Goal: Task Accomplishment & Management: Complete application form

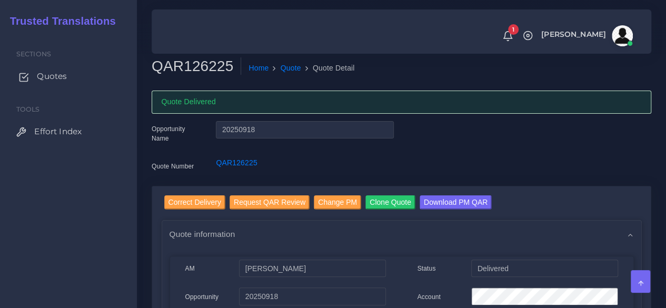
click at [45, 72] on span "Quotes" at bounding box center [52, 77] width 30 height 12
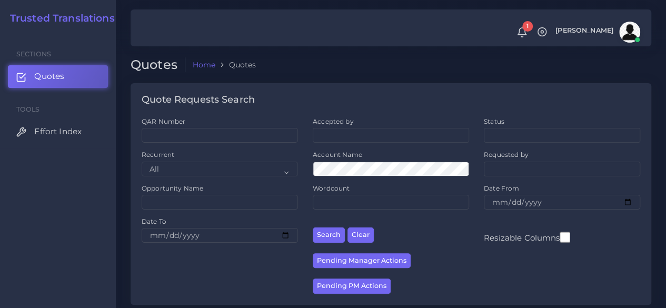
scroll to position [211, 0]
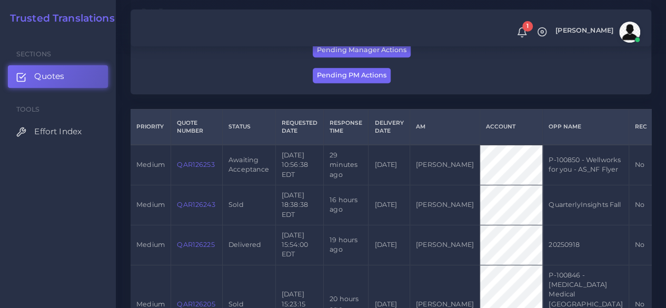
click at [189, 169] on link "QAR126253" at bounding box center [195, 165] width 37 height 8
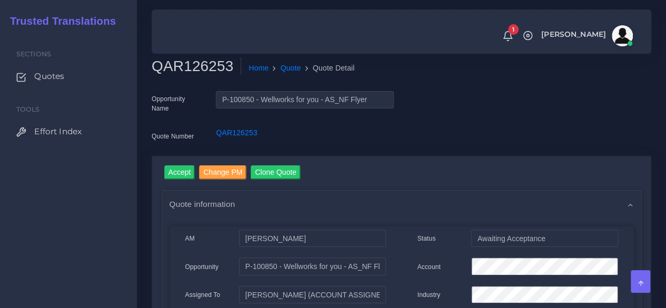
click at [198, 66] on h2 "QAR126253" at bounding box center [197, 66] width 90 height 18
copy h2 "QAR126253"
click at [179, 181] on link "Accept" at bounding box center [179, 173] width 31 height 17
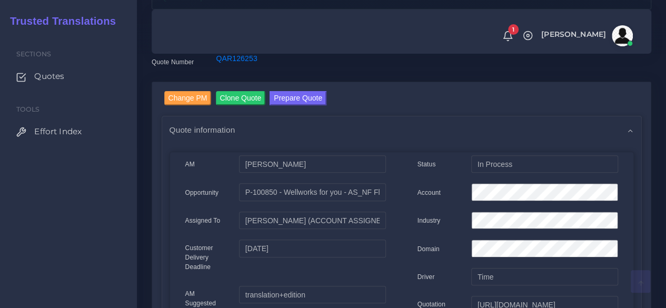
scroll to position [105, 0]
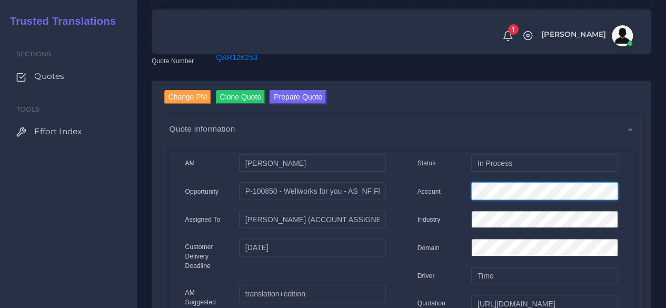
click at [451, 191] on div "Account" at bounding box center [518, 192] width 216 height 21
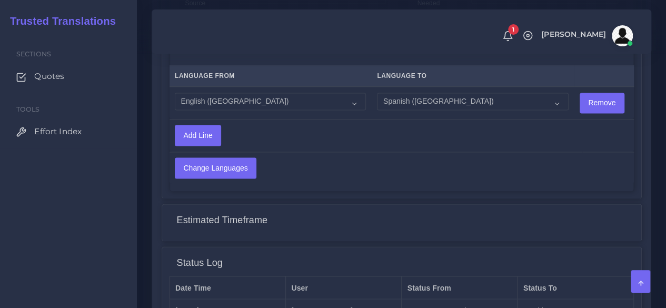
scroll to position [886, 0]
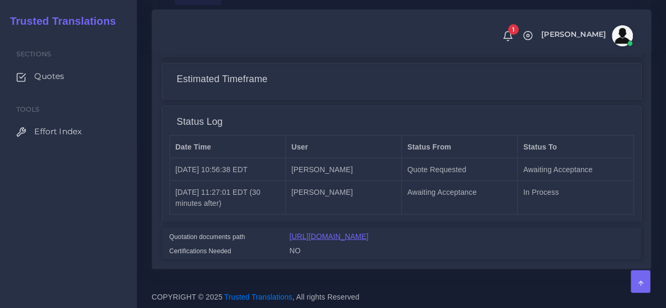
click at [321, 232] on link "[URL][DOMAIN_NAME]" at bounding box center [329, 236] width 79 height 8
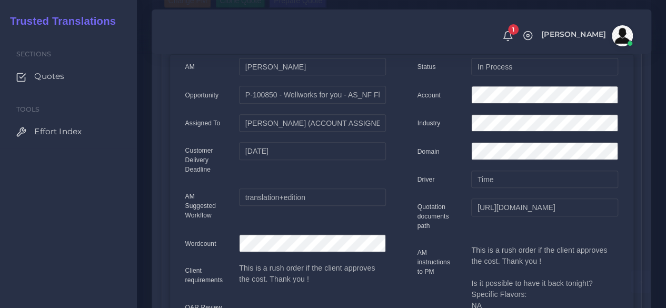
scroll to position [44, 0]
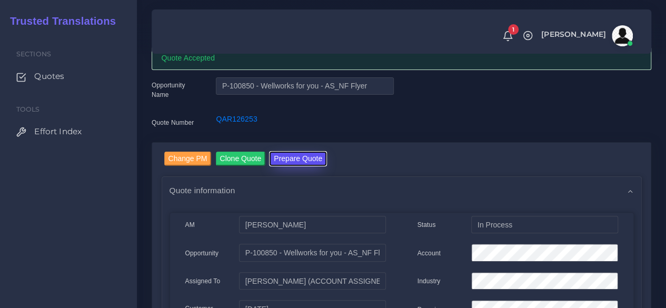
click at [295, 152] on button "Prepare Quote" at bounding box center [298, 159] width 57 height 14
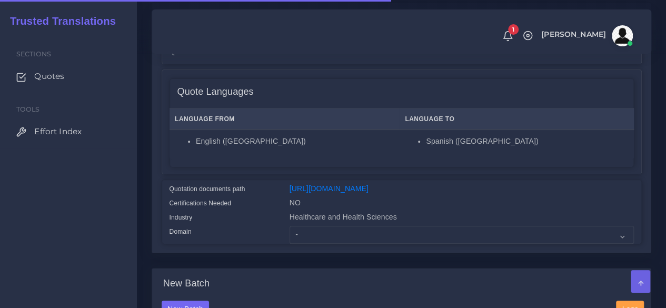
scroll to position [263, 0]
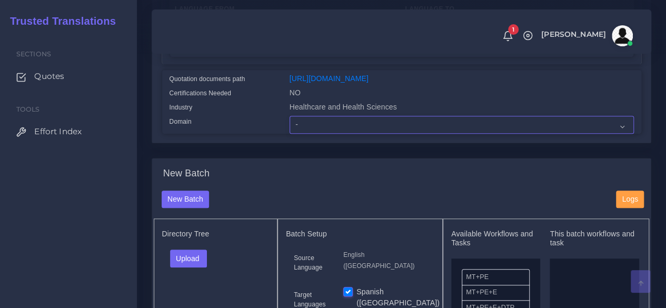
click at [330, 134] on select "- Advertising and Media Agriculture, Forestry and Fishing Architecture, Buildin…" at bounding box center [462, 125] width 344 height 18
select select "Healthcare and Health Sciences"
click at [290, 134] on select "- Advertising and Media Agriculture, Forestry and Fishing Architecture, Buildin…" at bounding box center [462, 125] width 344 height 18
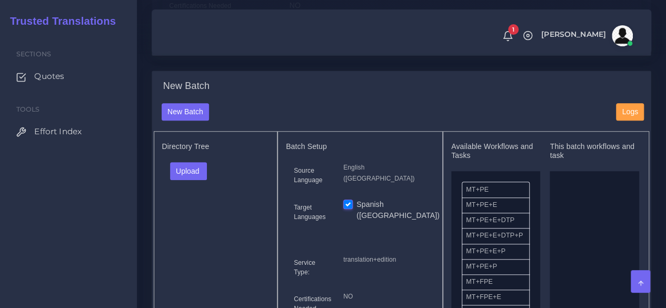
scroll to position [421, 0]
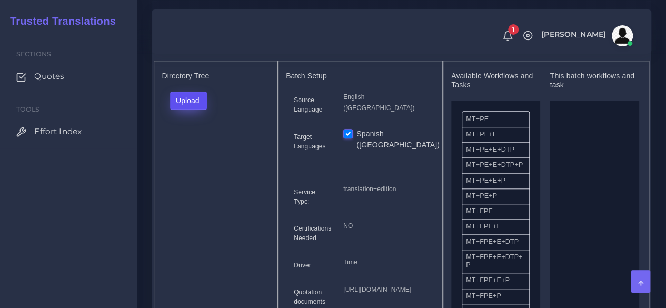
click at [202, 110] on button "Upload" at bounding box center [188, 101] width 37 height 18
click at [201, 147] on label "Files" at bounding box center [207, 140] width 73 height 13
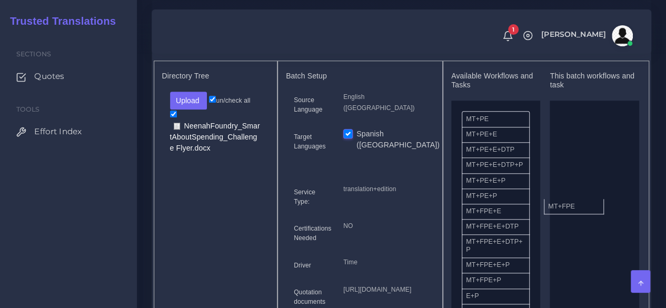
drag, startPoint x: 507, startPoint y: 235, endPoint x: 589, endPoint y: 223, distance: 83.0
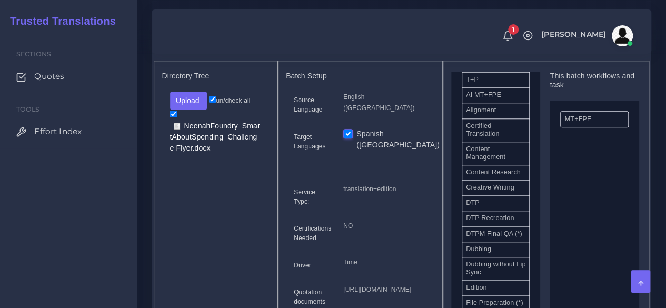
scroll to position [316, 0]
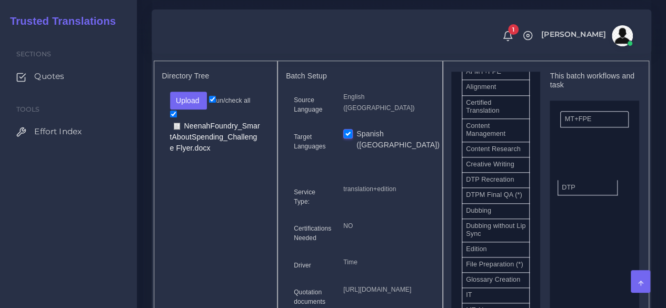
drag, startPoint x: 486, startPoint y: 211, endPoint x: 581, endPoint y: 207, distance: 95.9
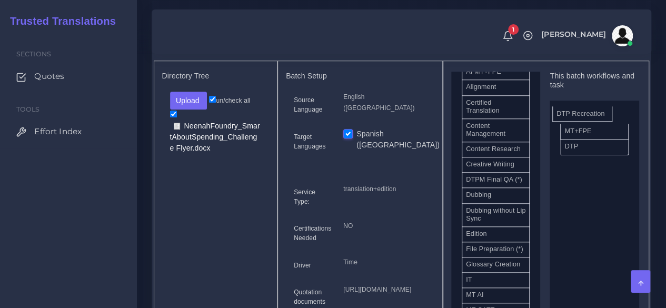
drag, startPoint x: 491, startPoint y: 211, endPoint x: 581, endPoint y: 133, distance: 119.5
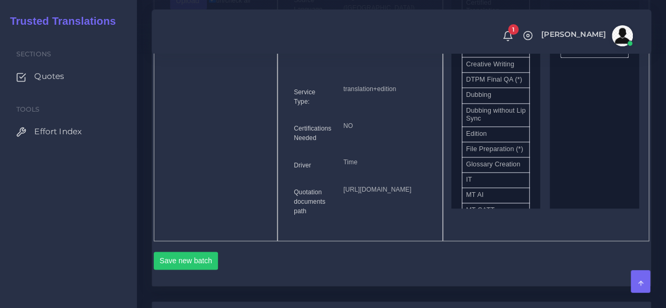
scroll to position [685, 0]
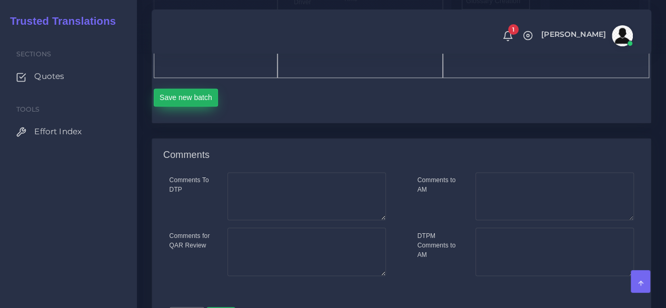
click at [201, 106] on button "Save new batch" at bounding box center [186, 97] width 65 height 18
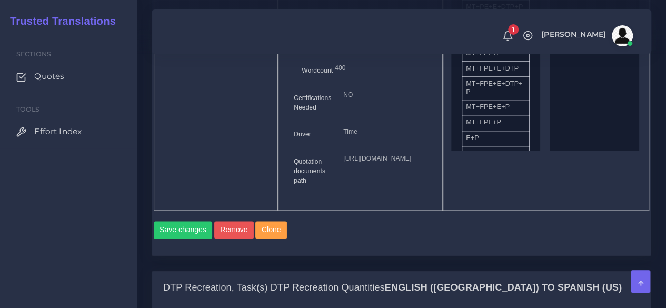
scroll to position [790, 0]
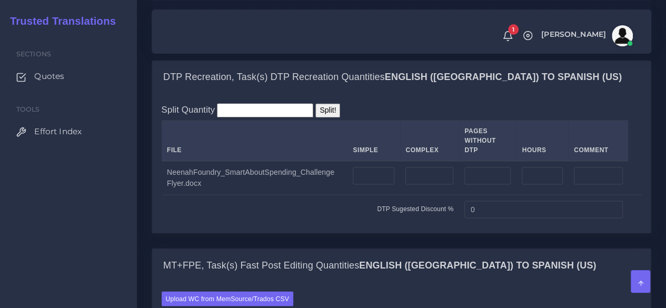
click at [442, 195] on td at bounding box center [429, 178] width 59 height 34
click at [439, 185] on input "number" at bounding box center [430, 176] width 48 height 18
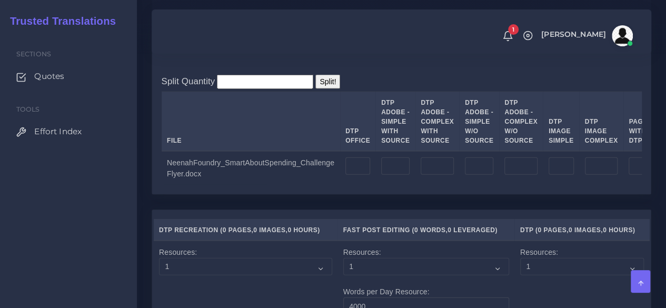
scroll to position [1159, 0]
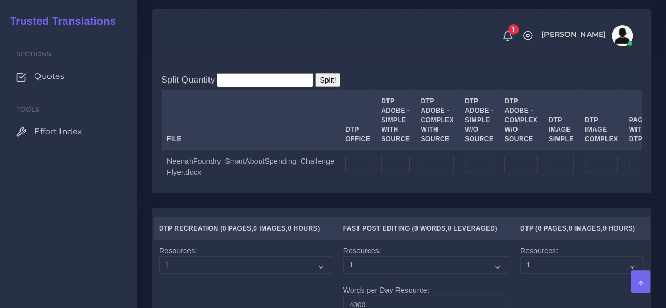
type input "2"
click at [438, 174] on input "number" at bounding box center [437, 165] width 33 height 18
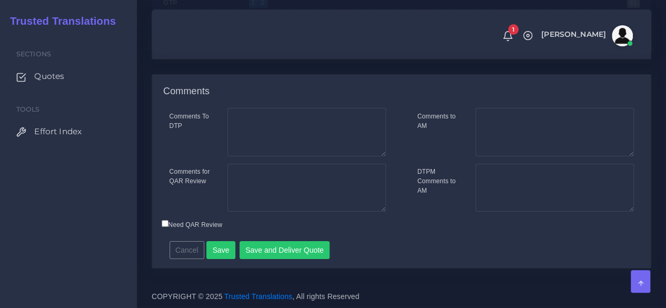
scroll to position [1723, 0]
type input "2"
click at [222, 246] on button "Save" at bounding box center [220, 250] width 29 height 18
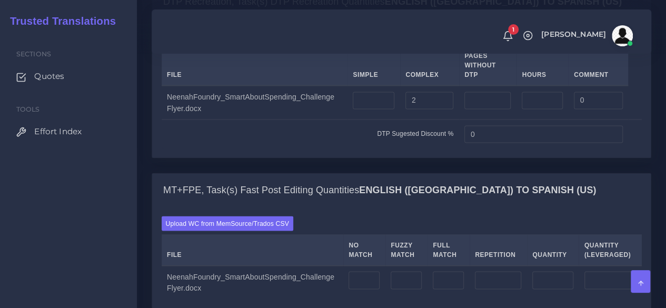
scroll to position [1106, 0]
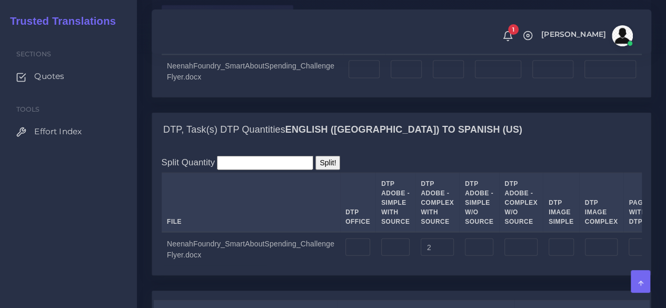
click at [241, 19] on label "Upload WC from MemSource/Trados CSV" at bounding box center [228, 12] width 132 height 14
click at [0, 0] on input "Upload WC from MemSource/Trados CSV" at bounding box center [0, 0] width 0 height 0
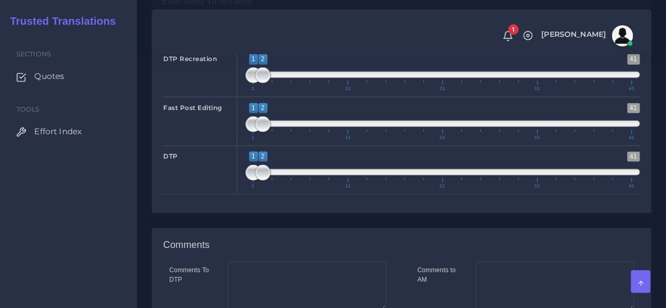
scroll to position [1580, 0]
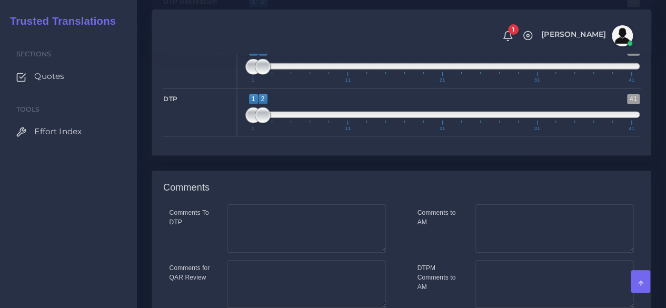
type input "1;1"
drag, startPoint x: 263, startPoint y: 99, endPoint x: 226, endPoint y: 102, distance: 37.0
click at [226, 40] on div "DTP Recreation 1 41 1 2 1 — 2 1 11 21 31 41 1;1" at bounding box center [401, 15] width 493 height 48
type input "1;1"
drag, startPoint x: 258, startPoint y: 148, endPoint x: 240, endPoint y: 167, distance: 26.1
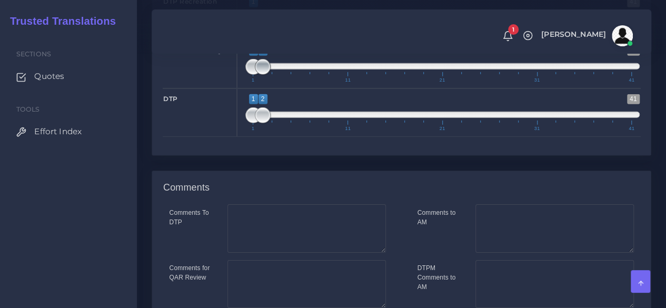
click at [232, 88] on div "Fast Post Editing 1 41 1 2 1 — 2 1 11 21 31 41 1;1" at bounding box center [401, 64] width 493 height 48
type input "1;1"
drag, startPoint x: 259, startPoint y: 192, endPoint x: 237, endPoint y: 196, distance: 22.4
click at [239, 137] on div "1 41 1 1 1 — 1 1 11 21 31 41 1;1" at bounding box center [442, 112] width 411 height 48
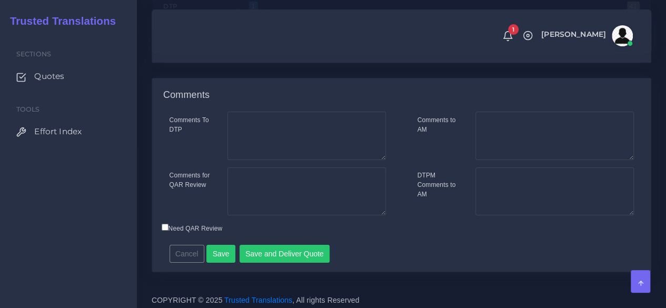
scroll to position [1753, 0]
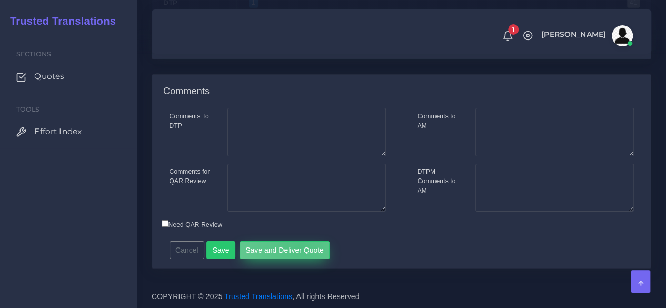
click at [295, 248] on button "Save and Deliver Quote" at bounding box center [285, 250] width 91 height 18
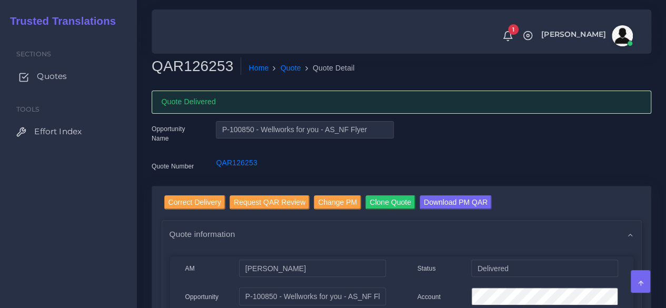
click at [55, 78] on span "Quotes" at bounding box center [52, 77] width 30 height 12
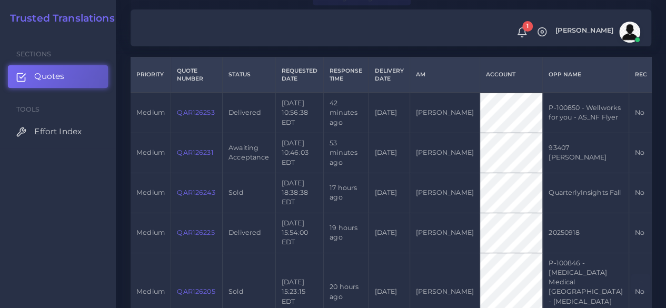
scroll to position [263, 0]
click at [82, 76] on link "Quotes" at bounding box center [58, 76] width 100 height 22
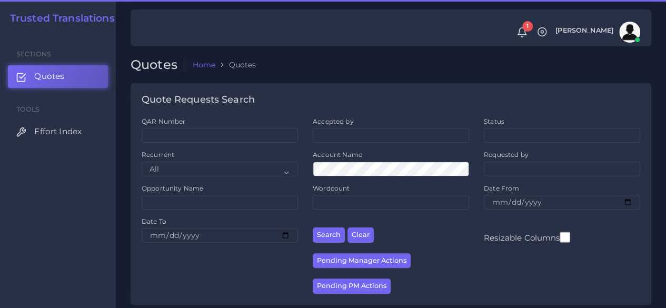
scroll to position [263, 0]
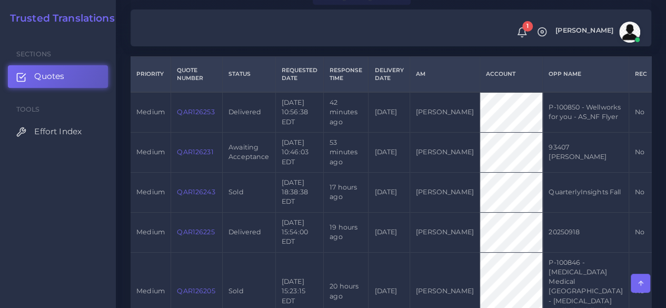
click at [195, 156] on link "QAR126231" at bounding box center [195, 152] width 36 height 8
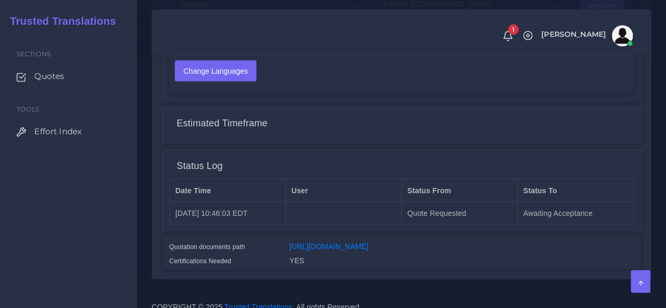
scroll to position [1001, 0]
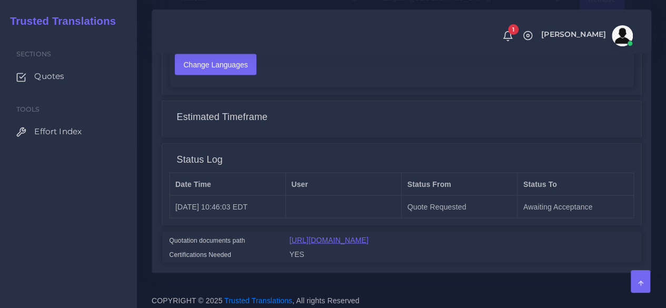
click at [356, 236] on link "[URL][DOMAIN_NAME]" at bounding box center [329, 240] width 79 height 8
click at [369, 240] on link "[URL][DOMAIN_NAME]" at bounding box center [329, 240] width 79 height 8
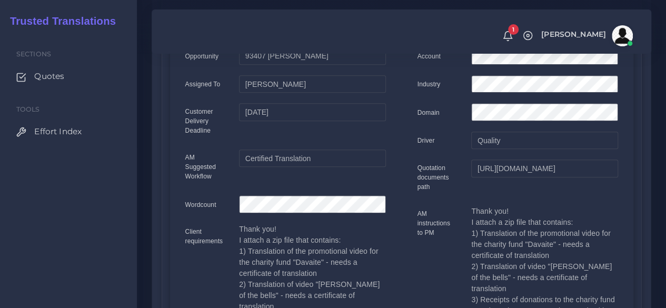
scroll to position [53, 0]
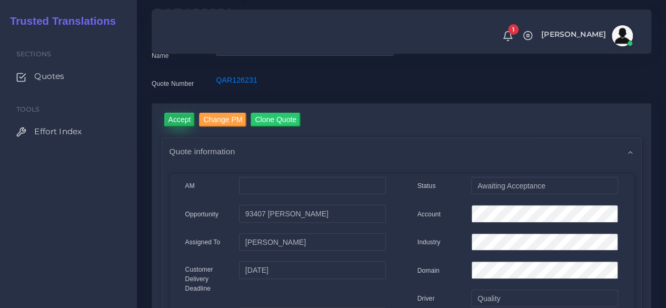
click at [178, 123] on input "Accept" at bounding box center [179, 120] width 31 height 14
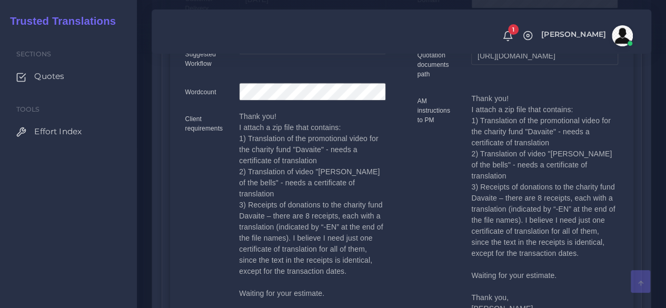
scroll to position [421, 0]
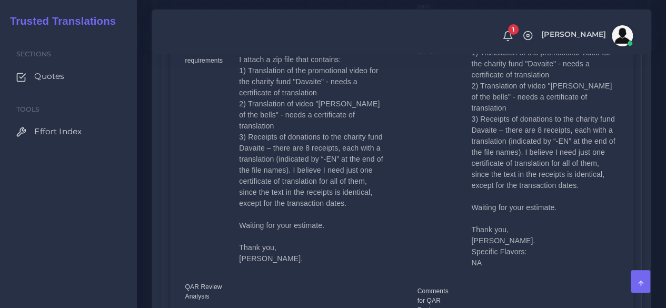
click at [173, 253] on div "AM Opportunity" at bounding box center [286, 134] width 232 height 593
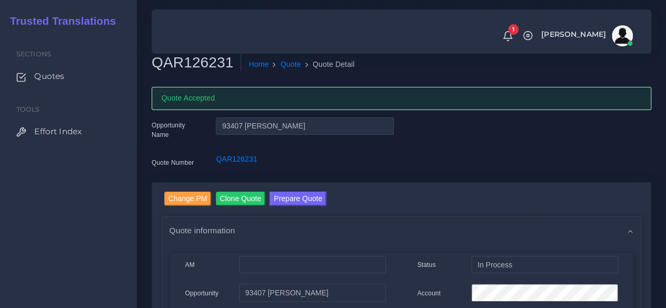
scroll to position [0, 0]
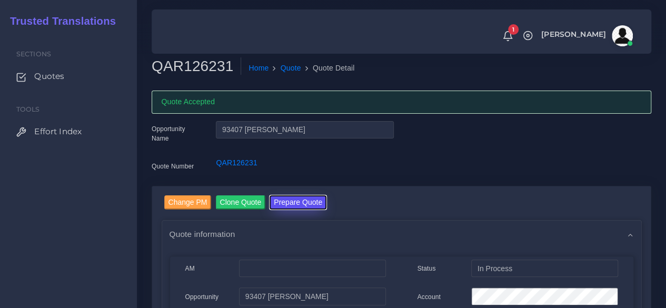
click at [302, 204] on button "Prepare Quote" at bounding box center [298, 202] width 57 height 14
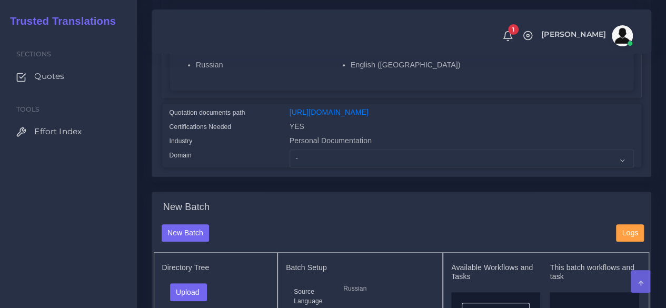
scroll to position [263, 0]
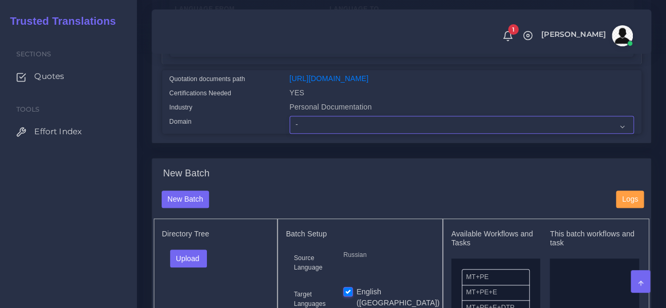
click at [335, 134] on select "- Advertising and Media Agriculture, Forestry and Fishing Architecture, Buildin…" at bounding box center [462, 125] width 344 height 18
select select "Personal Documentation"
click at [290, 134] on select "- Advertising and Media Agriculture, Forestry and Fishing Architecture, Buildin…" at bounding box center [462, 125] width 344 height 18
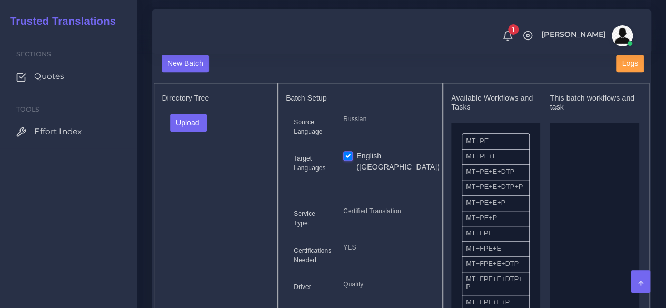
scroll to position [421, 0]
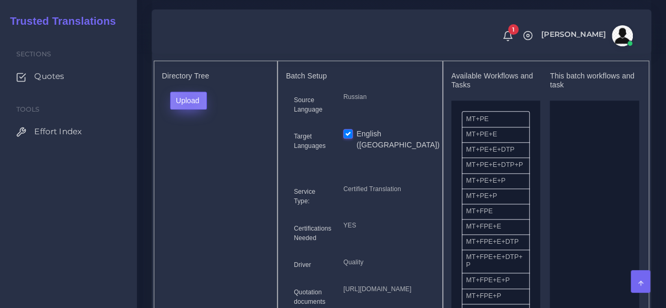
click at [189, 110] on button "Upload" at bounding box center [188, 101] width 37 height 18
click at [196, 147] on label "Files" at bounding box center [207, 140] width 73 height 13
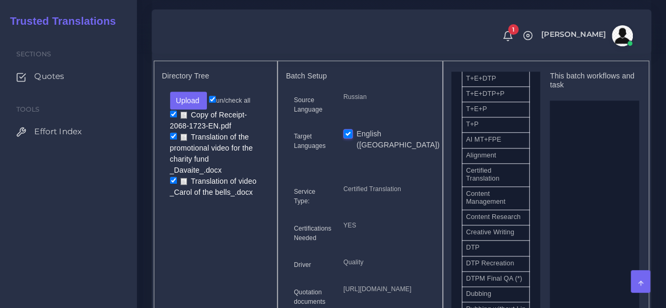
scroll to position [369, 0]
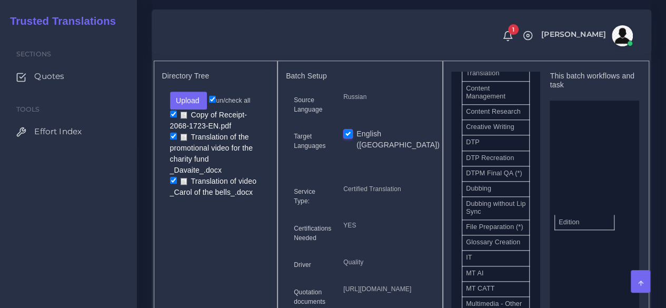
drag, startPoint x: 495, startPoint y: 264, endPoint x: 497, endPoint y: 230, distance: 34.3
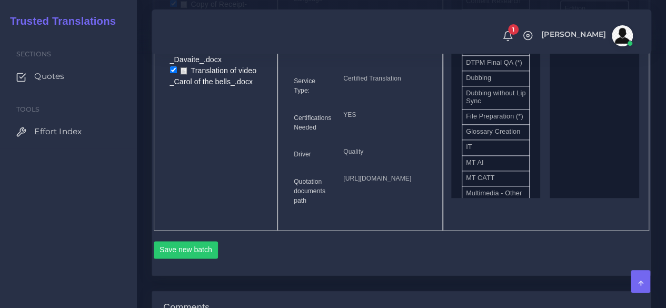
scroll to position [685, 0]
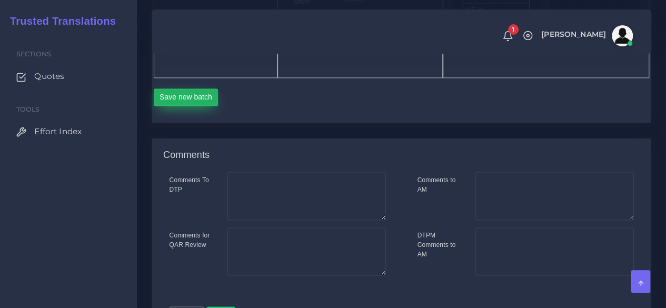
click at [197, 106] on button "Save new batch" at bounding box center [186, 97] width 65 height 18
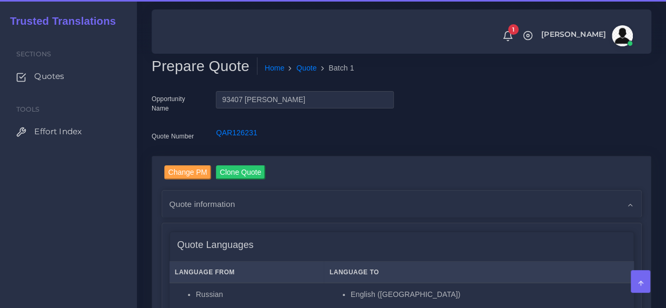
click at [126, 198] on div "Sections Quotes Tools Effort Index" at bounding box center [68, 170] width 137 height 275
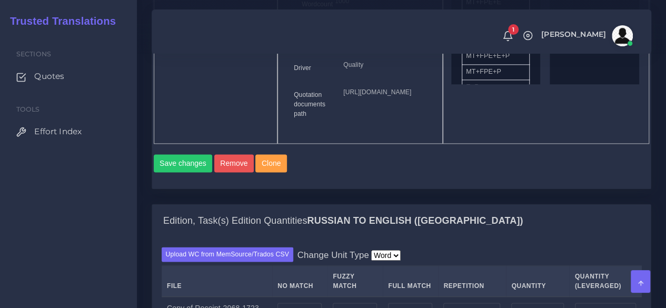
scroll to position [895, 0]
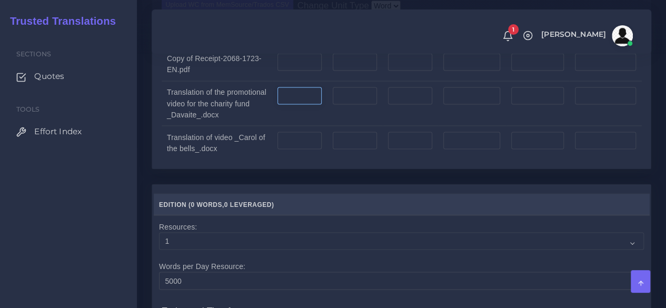
click at [295, 105] on input "number" at bounding box center [300, 96] width 44 height 18
type input "215"
click at [126, 203] on div "Sections Quotes Tools Effort Index" at bounding box center [68, 170] width 137 height 275
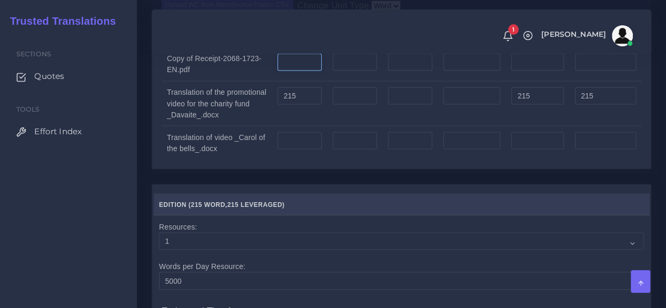
click at [295, 71] on input "number" at bounding box center [300, 62] width 44 height 18
type input "186"
click at [312, 150] on input "number" at bounding box center [300, 141] width 44 height 18
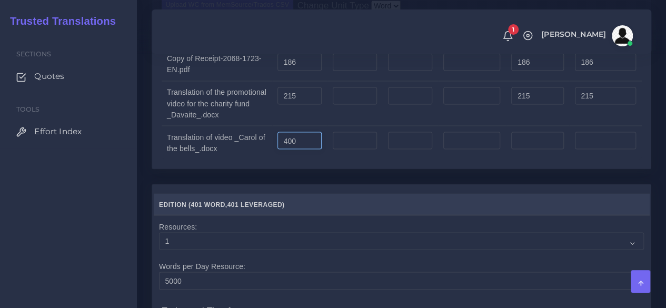
type input "400"
click at [319, 184] on div "Edition, Task(s) Edition Quantities Russian TO English ([GEOGRAPHIC_DATA]) Uplo…" at bounding box center [402, 69] width 516 height 230
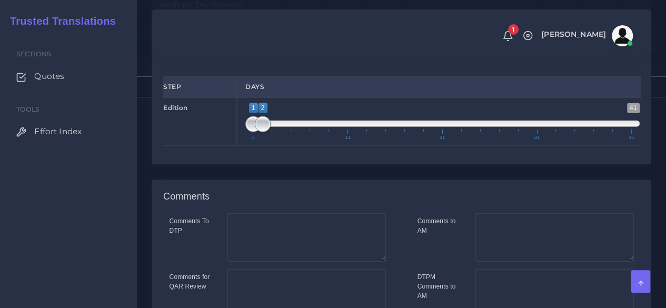
scroll to position [1159, 0]
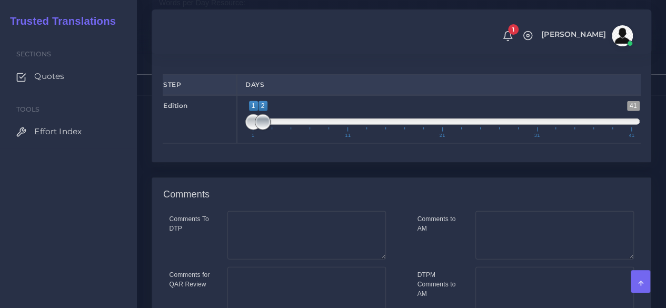
type input "1;1"
drag, startPoint x: 263, startPoint y: 195, endPoint x: 238, endPoint y: 199, distance: 25.5
click at [239, 144] on div "1 41 1 2 1 — 2 1 11 21 31 41 1;1" at bounding box center [442, 119] width 411 height 48
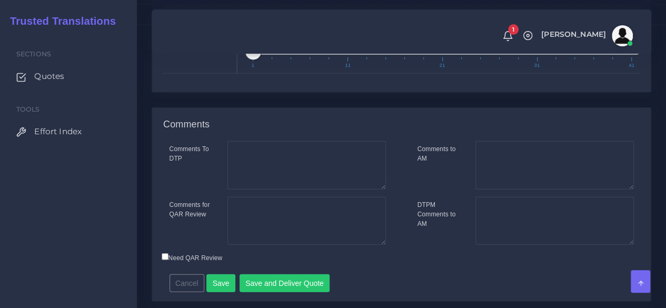
scroll to position [1332, 0]
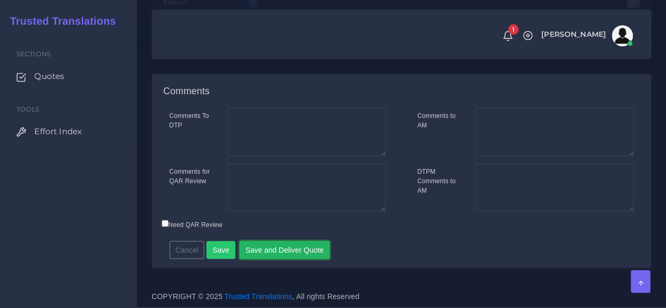
drag, startPoint x: 280, startPoint y: 247, endPoint x: 410, endPoint y: 188, distance: 142.4
click at [477, 139] on div "Comments To DTP Comments for QAR Review Cancel" at bounding box center [401, 188] width 499 height 160
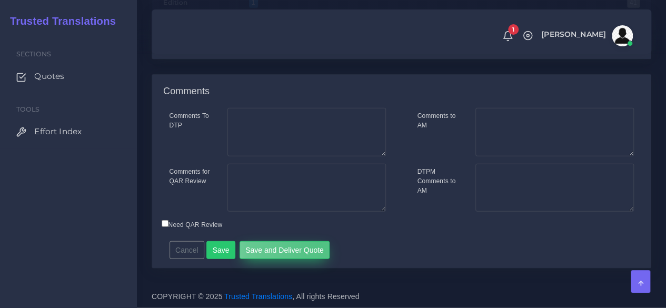
click at [316, 245] on button "Save and Deliver Quote" at bounding box center [285, 250] width 91 height 18
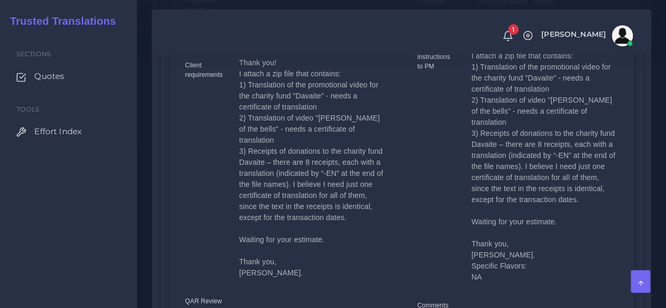
scroll to position [369, 0]
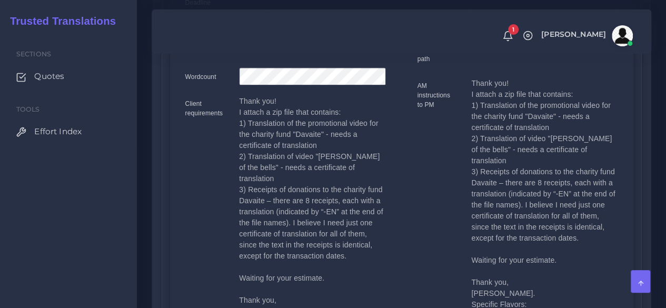
click at [194, 146] on div "Client requirements" at bounding box center [204, 210] width 54 height 229
click at [180, 249] on div "Client requirements" at bounding box center [204, 210] width 54 height 229
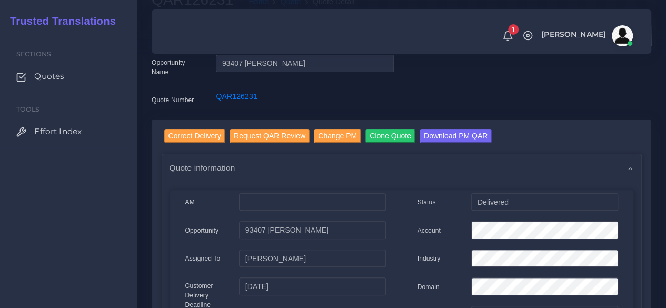
scroll to position [53, 0]
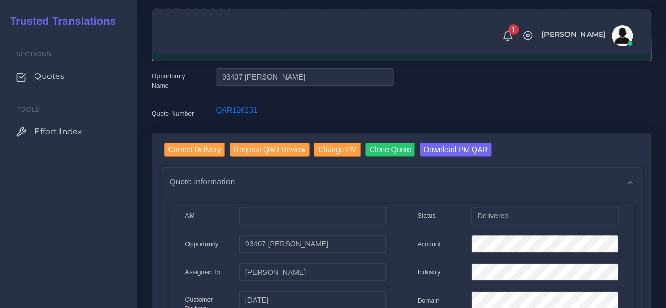
click at [180, 149] on input "Correct Delivery" at bounding box center [194, 150] width 61 height 14
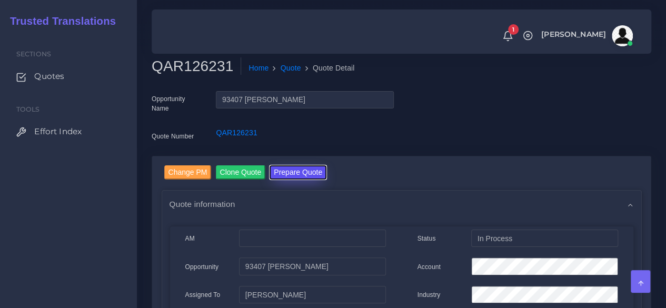
click at [301, 173] on button "Prepare Quote" at bounding box center [298, 172] width 57 height 14
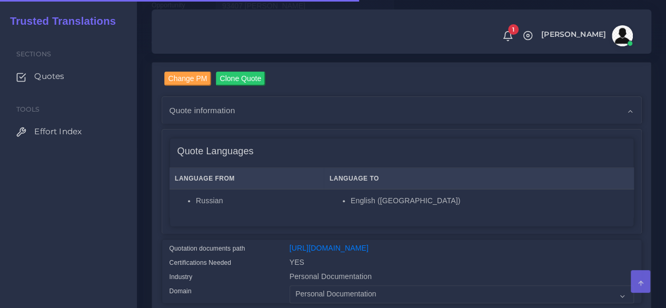
scroll to position [263, 0]
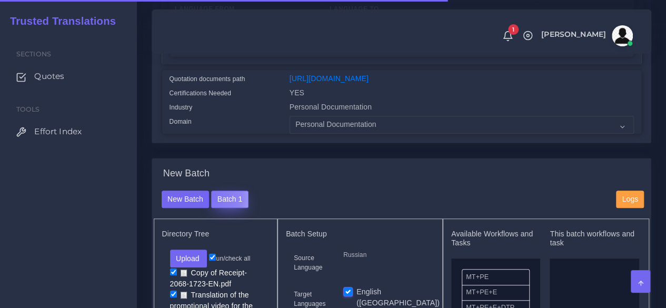
click at [211, 209] on button "Batch 1" at bounding box center [229, 200] width 37 height 18
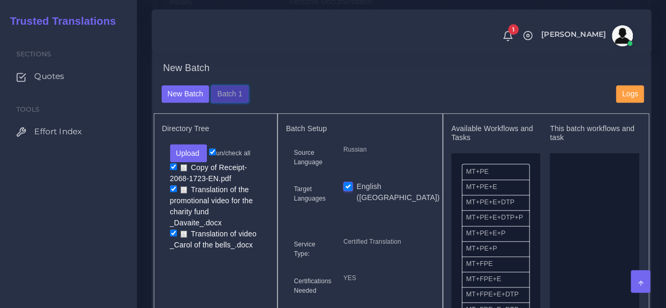
scroll to position [421, 0]
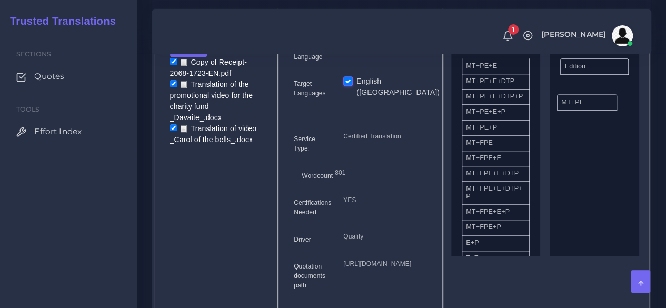
drag, startPoint x: 491, startPoint y: 86, endPoint x: 586, endPoint y: 122, distance: 101.8
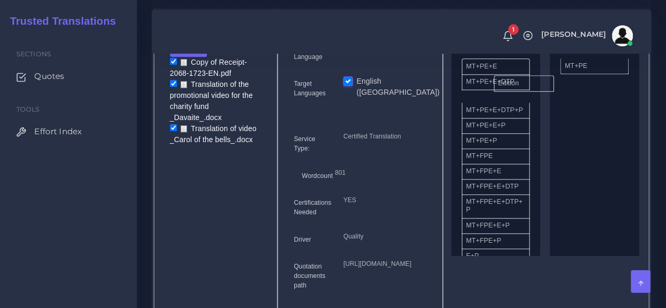
drag, startPoint x: 583, startPoint y: 84, endPoint x: 510, endPoint y: 105, distance: 75.0
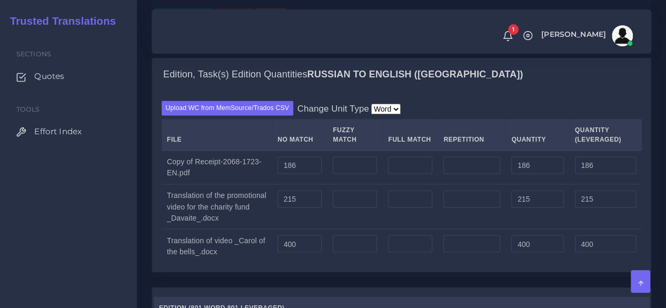
scroll to position [790, 0]
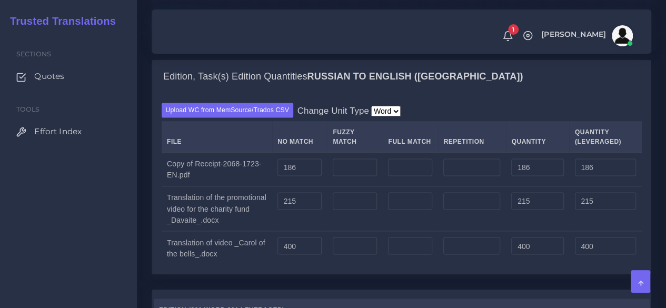
click at [186, 28] on button "Save changes" at bounding box center [183, 19] width 59 height 18
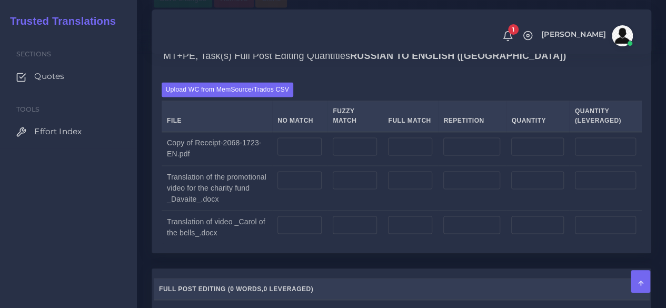
scroll to position [842, 0]
click at [308, 154] on input "number" at bounding box center [300, 145] width 44 height 18
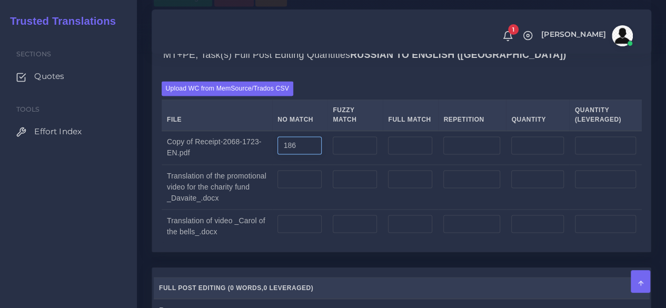
type input "186"
click at [297, 188] on input "number" at bounding box center [300, 179] width 44 height 18
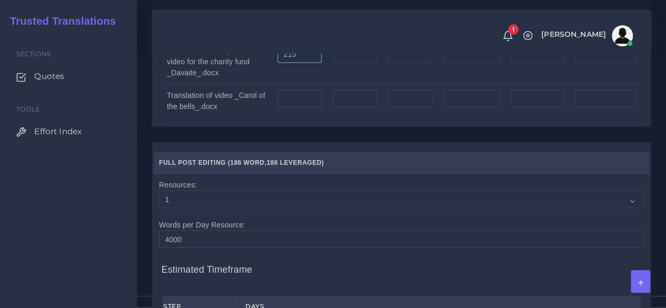
scroll to position [968, 0]
type input "215"
click at [309, 116] on td at bounding box center [299, 100] width 55 height 34
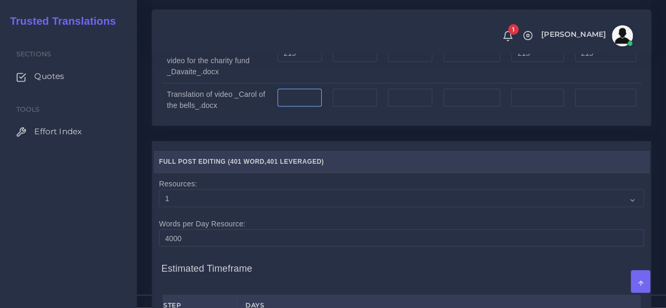
click at [307, 106] on input "number" at bounding box center [300, 97] width 44 height 18
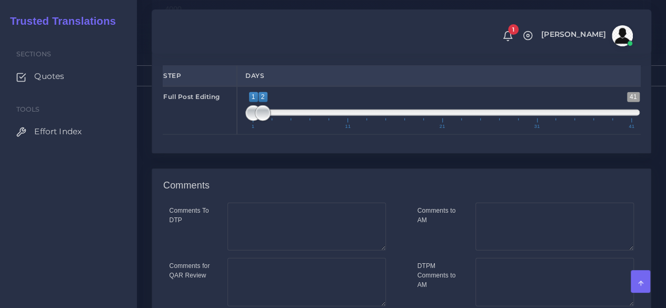
scroll to position [1202, 0]
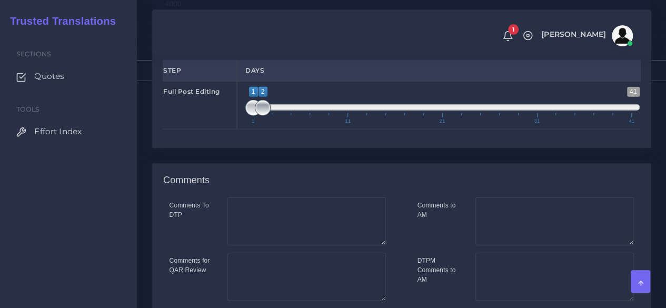
type input "400"
type input "1;1"
drag, startPoint x: 263, startPoint y: 177, endPoint x: 246, endPoint y: 177, distance: 17.4
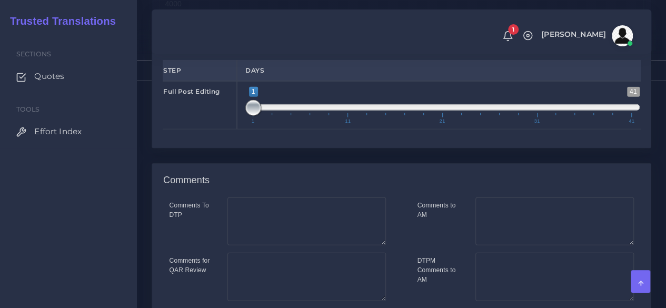
click at [246, 116] on span at bounding box center [253, 108] width 16 height 16
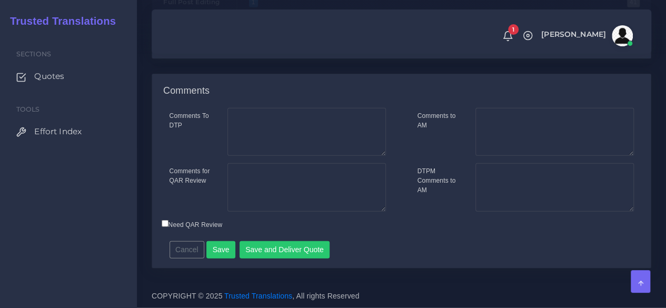
scroll to position [1362, 0]
click at [252, 250] on button "Save and Deliver Quote" at bounding box center [285, 250] width 91 height 18
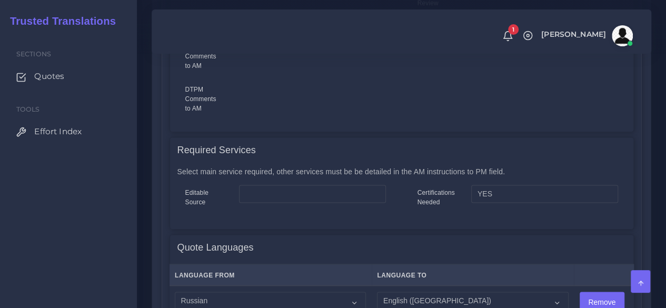
scroll to position [753, 0]
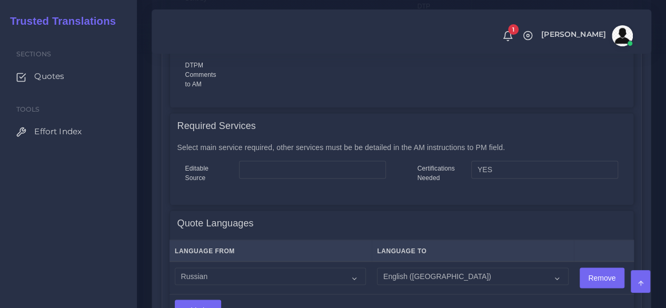
click at [145, 178] on div "Correct Delivery Request QAR Review Change PM Clone Quote Download PM QAR Quote…" at bounding box center [402, 100] width 516 height 1335
click at [136, 225] on div "Sections Quotes Tools Effort Index" at bounding box center [68, 170] width 137 height 275
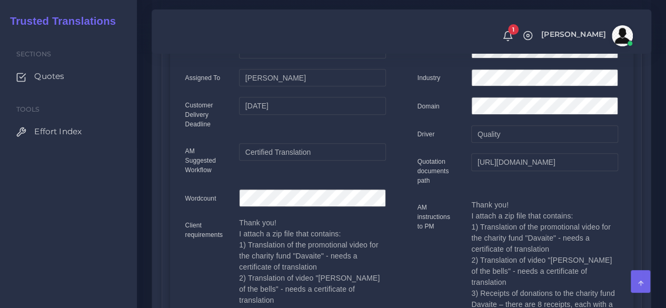
scroll to position [0, 0]
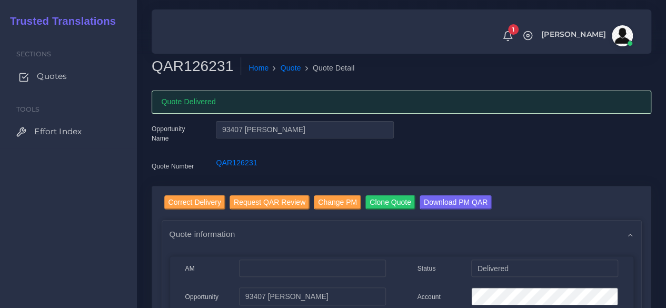
click at [63, 77] on span "Quotes" at bounding box center [52, 77] width 30 height 12
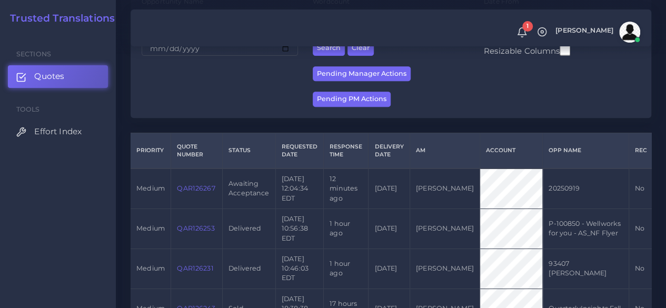
scroll to position [187, 0]
click at [194, 183] on td "QAR126267" at bounding box center [197, 188] width 52 height 40
click at [194, 186] on link "QAR126267" at bounding box center [196, 188] width 38 height 8
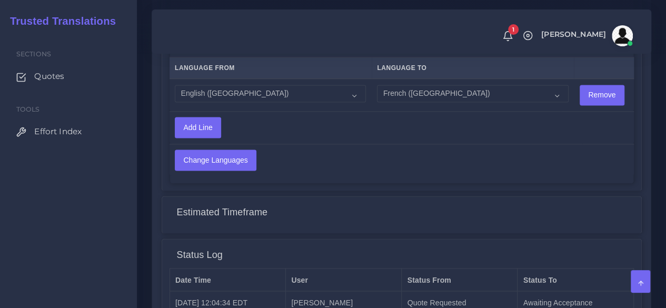
scroll to position [834, 0]
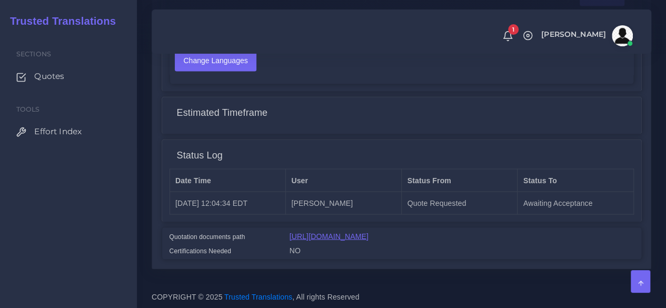
click at [354, 232] on link "[URL][DOMAIN_NAME]" at bounding box center [329, 236] width 79 height 8
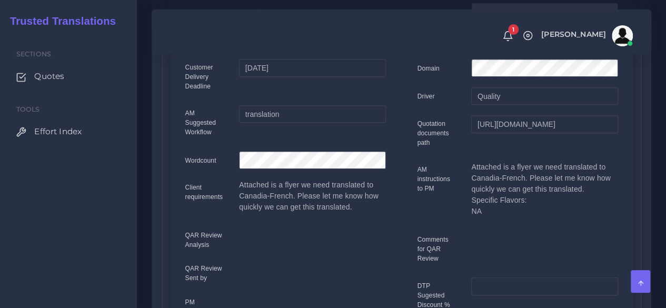
scroll to position [0, 0]
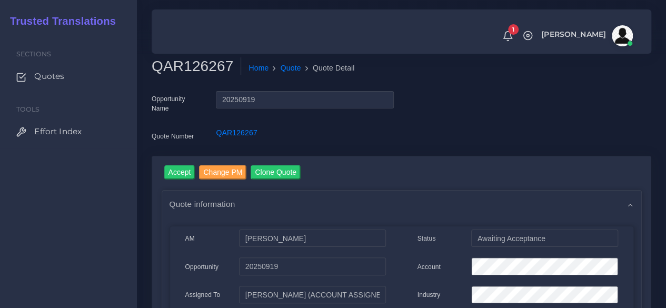
click at [203, 64] on h2 "QAR126267" at bounding box center [197, 66] width 90 height 18
copy h2 "QAR126267"
click at [455, 266] on div "Account" at bounding box center [518, 268] width 216 height 21
click at [186, 170] on input "Accept" at bounding box center [179, 172] width 31 height 14
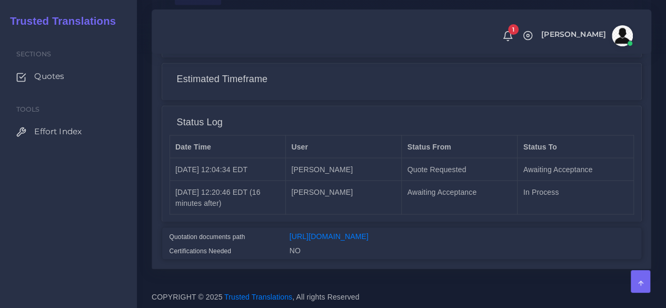
scroll to position [895, 0]
click at [355, 232] on link "[URL][DOMAIN_NAME]" at bounding box center [329, 236] width 79 height 8
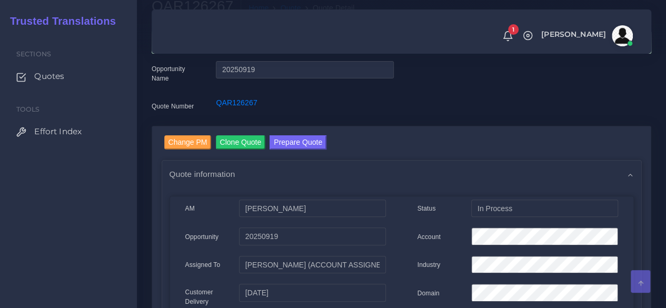
scroll to position [53, 0]
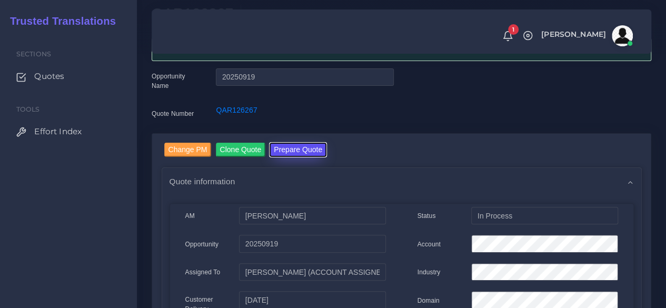
click at [310, 155] on button "Prepare Quote" at bounding box center [298, 150] width 57 height 14
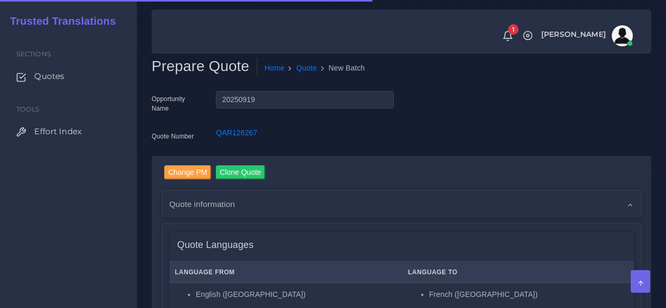
scroll to position [316, 0]
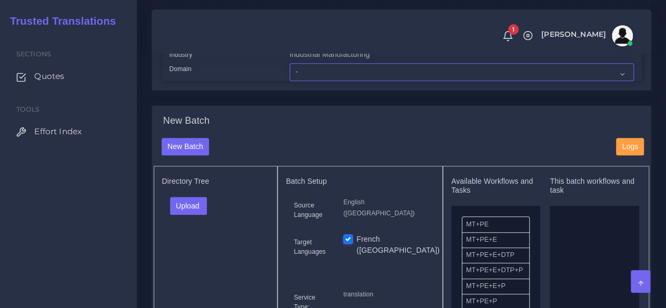
click at [315, 81] on select "- Advertising and Media Agriculture, Forestry and Fishing Architecture, Buildin…" at bounding box center [462, 72] width 344 height 18
select select "Industrial Manufacturing"
click at [290, 81] on select "- Advertising and Media Agriculture, Forestry and Fishing Architecture, Buildin…" at bounding box center [462, 72] width 344 height 18
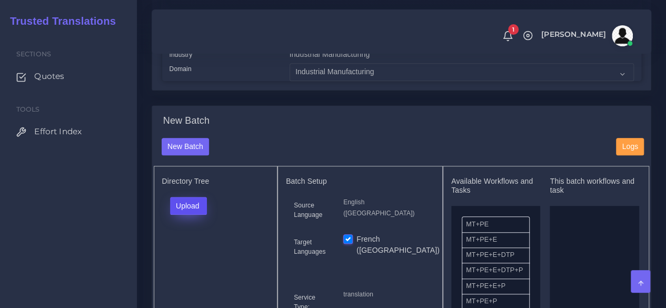
click at [199, 215] on button "Upload" at bounding box center [188, 206] width 37 height 18
click at [205, 252] on label "Files" at bounding box center [207, 245] width 73 height 13
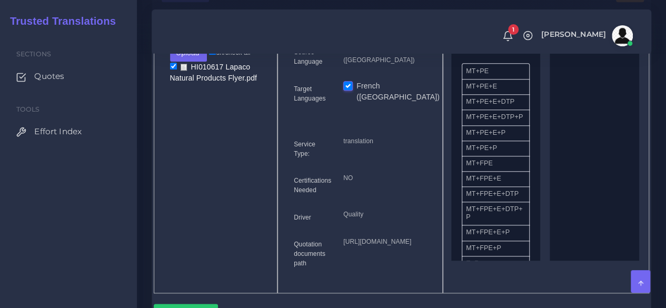
scroll to position [474, 0]
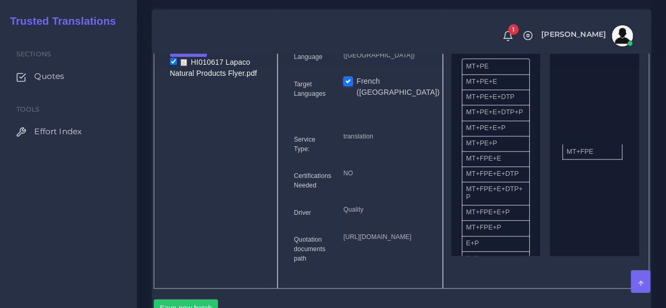
drag, startPoint x: 515, startPoint y: 180, endPoint x: 580, endPoint y: 169, distance: 66.8
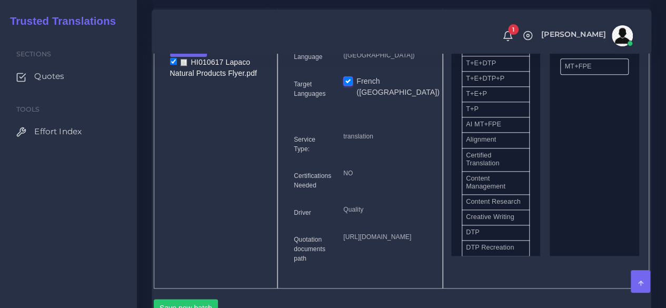
scroll to position [263, 0]
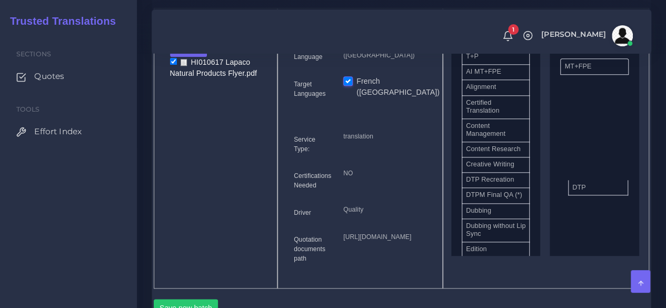
drag, startPoint x: 490, startPoint y: 209, endPoint x: 596, endPoint y: 205, distance: 106.5
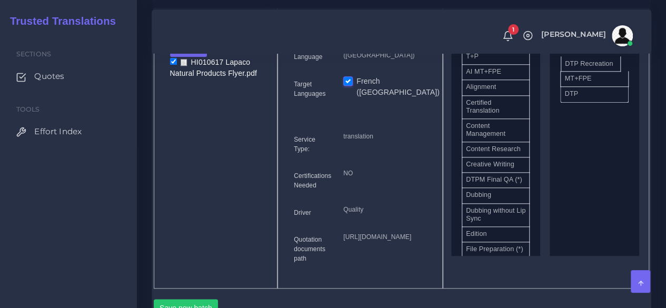
drag, startPoint x: 500, startPoint y: 209, endPoint x: 599, endPoint y: 80, distance: 162.2
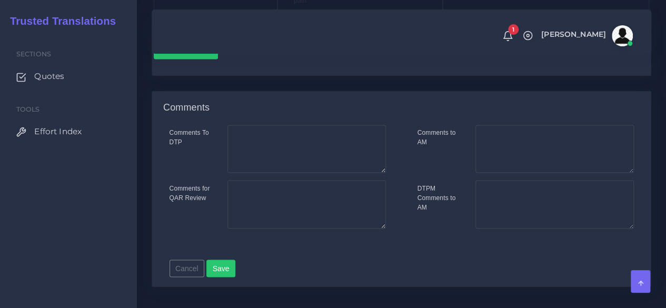
scroll to position [737, 0]
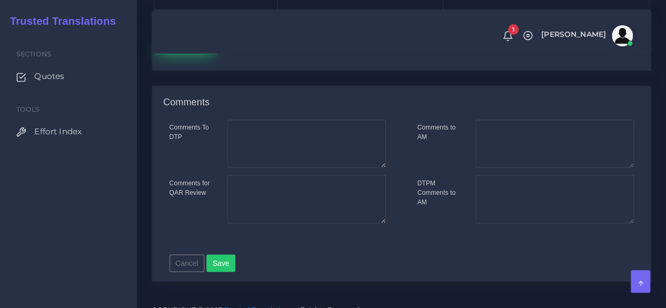
click at [190, 54] on button "Save new batch" at bounding box center [186, 45] width 65 height 18
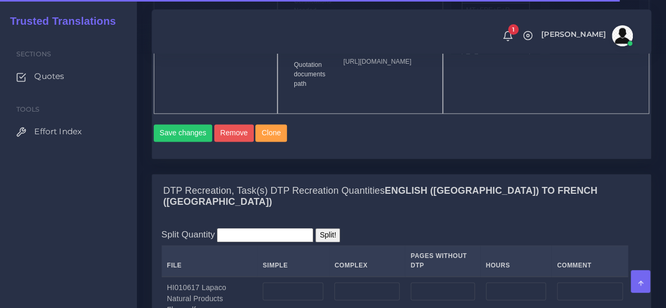
scroll to position [843, 0]
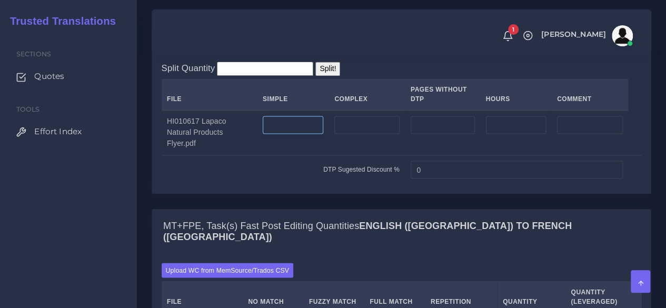
click at [310, 134] on input "number" at bounding box center [293, 125] width 61 height 18
click at [365, 134] on input "number" at bounding box center [366, 125] width 65 height 18
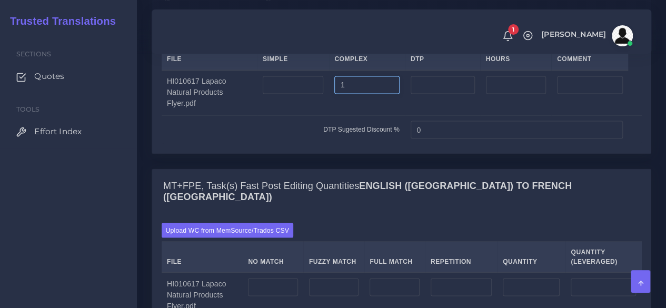
scroll to position [1001, 0]
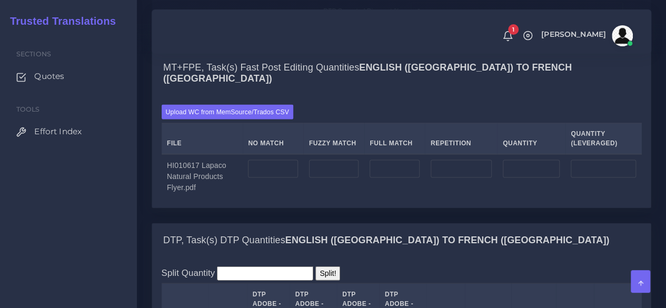
type input "1"
click at [293, 178] on input "number" at bounding box center [273, 169] width 50 height 18
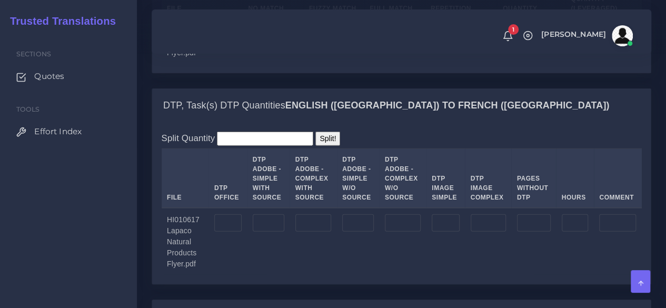
scroll to position [1159, 0]
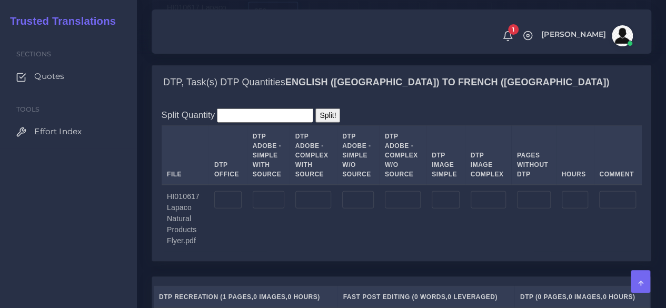
type input "250"
click at [322, 209] on input "number" at bounding box center [313, 200] width 36 height 18
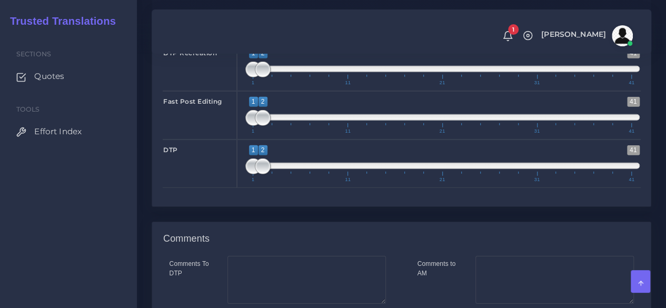
scroll to position [1580, 0]
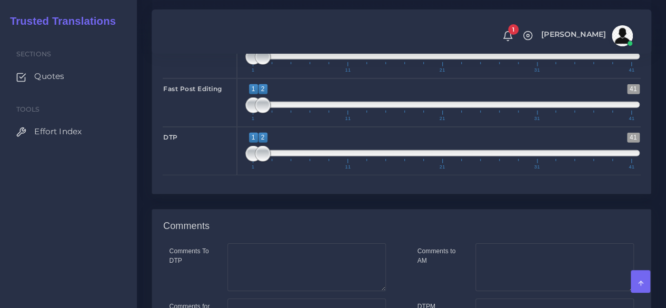
type input "1"
type input "1;1"
drag, startPoint x: 239, startPoint y: 96, endPoint x: 234, endPoint y: 115, distance: 19.5
click at [228, 78] on div "DTP Recreation 1 41 1 1 1 — 1 1 11 21 31 41 1;1" at bounding box center [401, 53] width 493 height 48
click at [255, 113] on span at bounding box center [263, 105] width 16 height 16
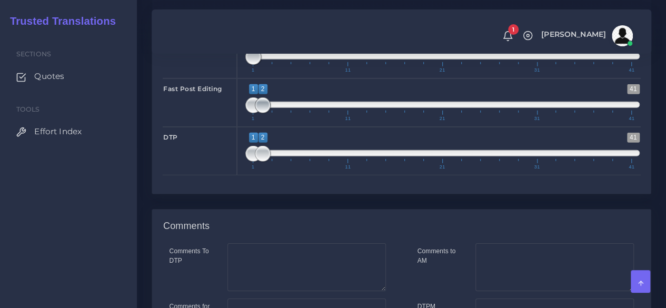
click at [255, 113] on span at bounding box center [263, 105] width 16 height 16
type input "1;1"
drag, startPoint x: 260, startPoint y: 142, endPoint x: 233, endPoint y: 145, distance: 27.0
click at [233, 127] on div "Fast Post Editing 1 41 1 1 1 — 1 1 11 21 31 41 1;1" at bounding box center [401, 102] width 493 height 48
type input "1;1"
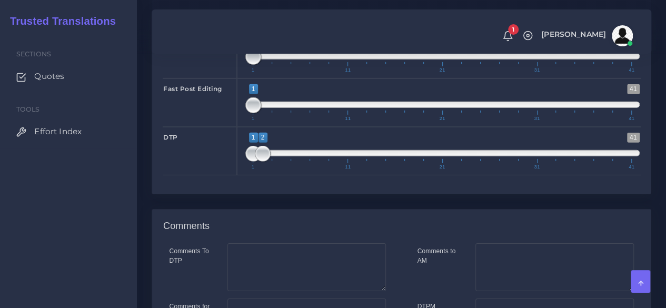
drag, startPoint x: 261, startPoint y: 192, endPoint x: 236, endPoint y: 192, distance: 24.8
click at [236, 175] on div "DTP 1 41 1 2 1 — 2 1 11 21 31 41 1;1" at bounding box center [401, 151] width 493 height 48
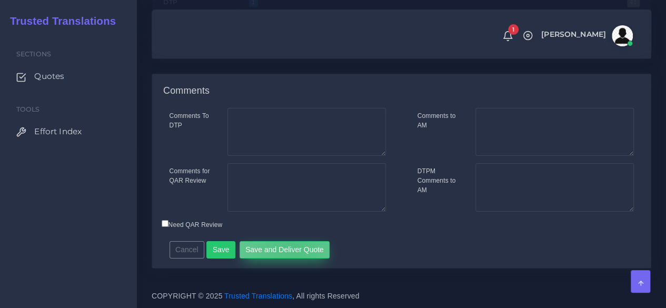
click at [288, 252] on button "Save and Deliver Quote" at bounding box center [285, 250] width 91 height 18
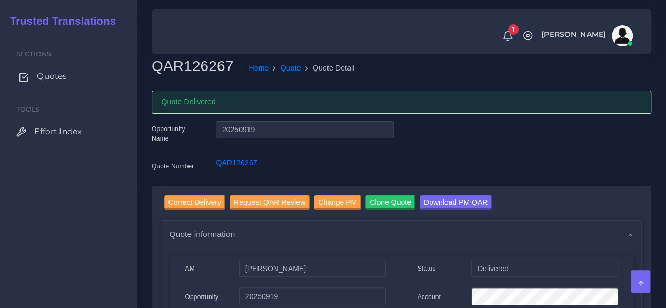
click at [41, 79] on span "Quotes" at bounding box center [52, 77] width 30 height 12
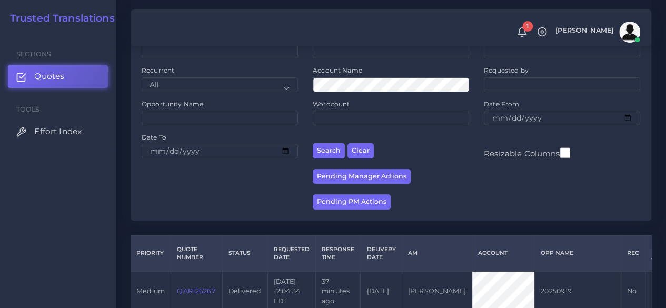
scroll to position [211, 0]
